Goal: Information Seeking & Learning: Find contact information

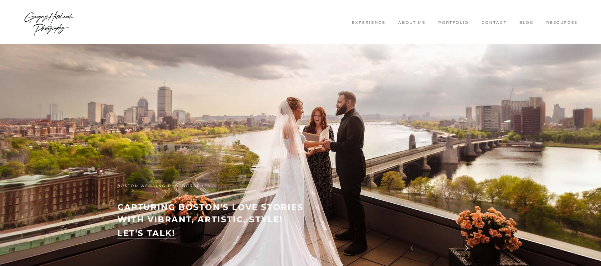
click at [488, 25] on link "Contact" at bounding box center [494, 22] width 34 height 5
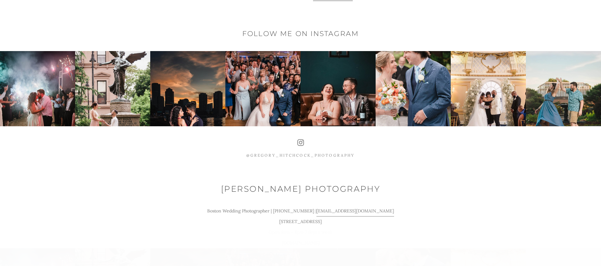
scroll to position [648, 0]
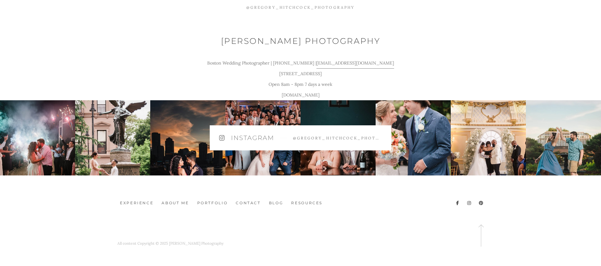
drag, startPoint x: 398, startPoint y: 63, endPoint x: 304, endPoint y: 64, distance: 94.5
click at [304, 64] on p "Boston Wedding Photographer | 617-302-6157 | Gregory@gregoryhitchcockphotograph…" at bounding box center [300, 63] width 241 height 11
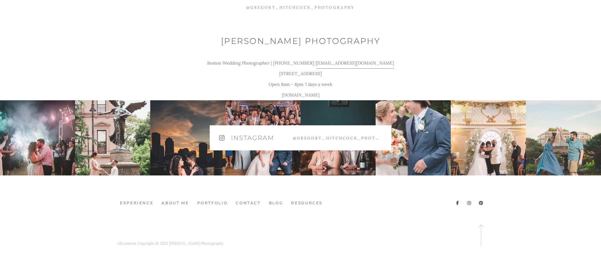
copy u "[EMAIL_ADDRESS][DOMAIN_NAME]"
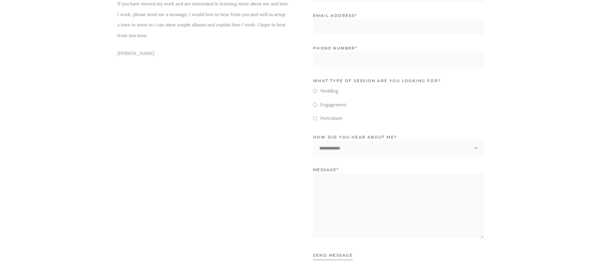
scroll to position [224, 0]
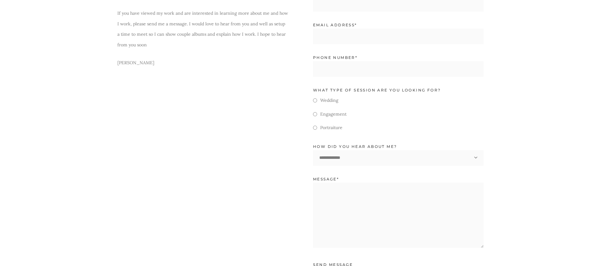
click at [127, 63] on p "Gregory Hitchcock" at bounding box center [202, 63] width 171 height 11
copy p "Gregory"
